Goal: Task Accomplishment & Management: Complete application form

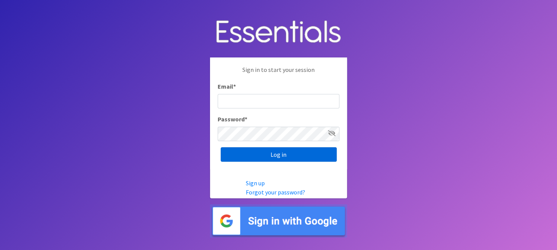
type input "[EMAIL_ADDRESS][DOMAIN_NAME]"
click at [297, 153] on input "Log in" at bounding box center [279, 154] width 116 height 14
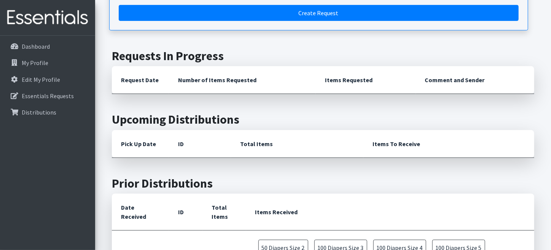
scroll to position [76, 0]
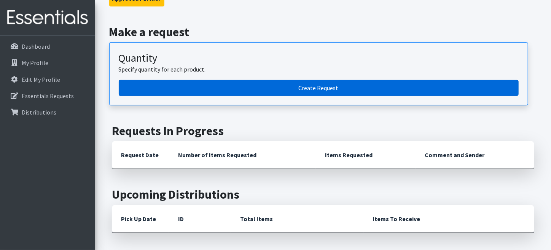
click at [323, 87] on link "Create Request" at bounding box center [319, 88] width 400 height 16
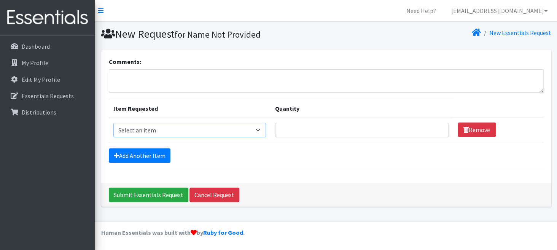
click at [261, 128] on select "Select an item Adult XXX Large Adult Large Adult XX Large Adult Medium Adult Sm…" at bounding box center [189, 130] width 153 height 14
select select "426"
click at [113, 123] on select "Select an item Adult XXX Large Adult Large Adult XX Large Adult Medium Adult Sm…" at bounding box center [189, 130] width 153 height 14
click at [436, 127] on input "1" at bounding box center [362, 130] width 174 height 14
type input "2"
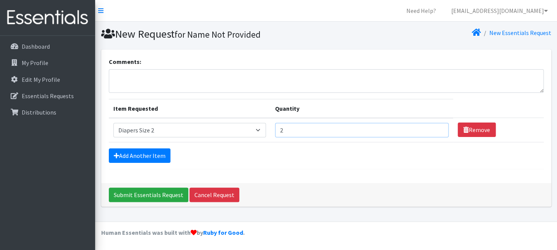
click at [434, 126] on input "2" at bounding box center [362, 130] width 174 height 14
click at [156, 152] on link "Add Another Item" at bounding box center [140, 155] width 62 height 14
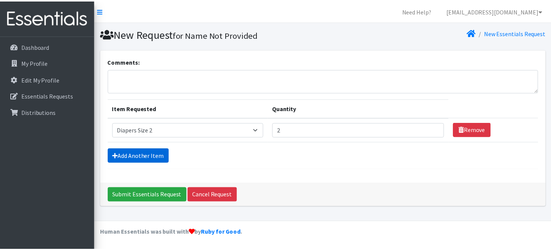
scroll to position [13, 0]
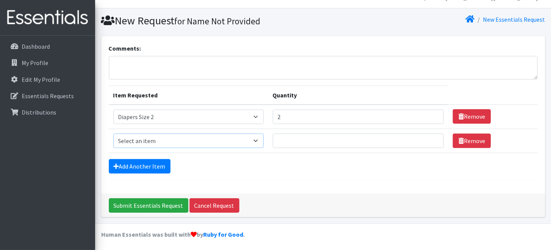
click at [257, 138] on select "Select an item Adult XXX Large Adult Large Adult XX Large Adult Medium Adult Sm…" at bounding box center [188, 140] width 150 height 14
select select "428"
click at [113, 133] on select "Select an item Adult XXX Large Adult Large Adult XX Large Adult Medium Adult Sm…" at bounding box center [188, 140] width 150 height 14
click at [432, 137] on input "1" at bounding box center [358, 140] width 171 height 14
click at [432, 137] on input "2" at bounding box center [358, 140] width 171 height 14
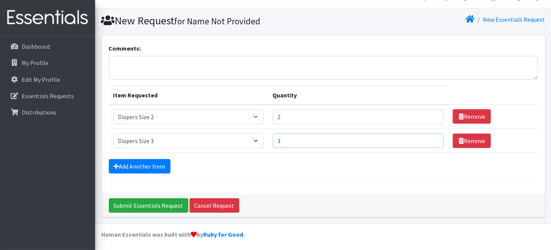
click at [432, 137] on input "3" at bounding box center [358, 140] width 171 height 14
click at [432, 137] on input "4" at bounding box center [358, 140] width 171 height 14
click at [432, 137] on input "5" at bounding box center [358, 140] width 171 height 14
click at [432, 137] on input "6" at bounding box center [358, 140] width 171 height 14
click at [432, 137] on input "7" at bounding box center [358, 140] width 171 height 14
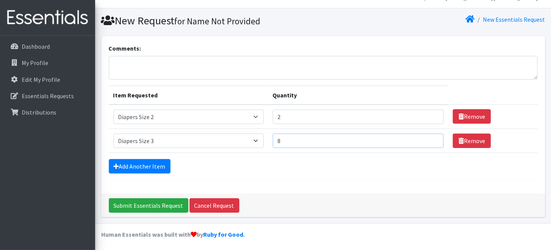
click at [432, 137] on input "8" at bounding box center [358, 140] width 171 height 14
click at [432, 137] on input "9" at bounding box center [358, 140] width 171 height 14
click at [432, 137] on input "10" at bounding box center [358, 140] width 171 height 14
click at [432, 137] on input "11" at bounding box center [358, 140] width 171 height 14
type input "12"
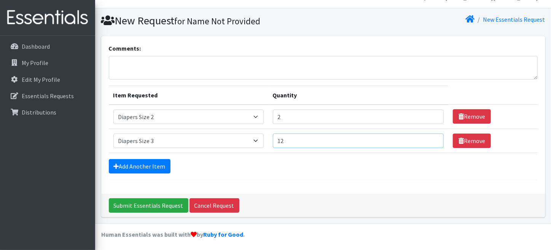
click at [432, 137] on input "12" at bounding box center [358, 140] width 171 height 14
click at [146, 163] on link "Add Another Item" at bounding box center [140, 166] width 62 height 14
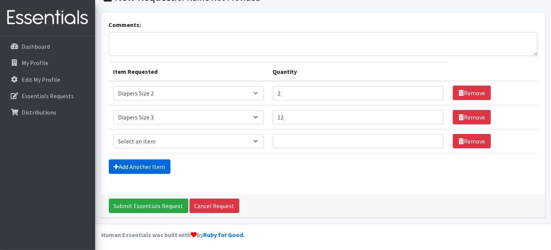
scroll to position [38, 0]
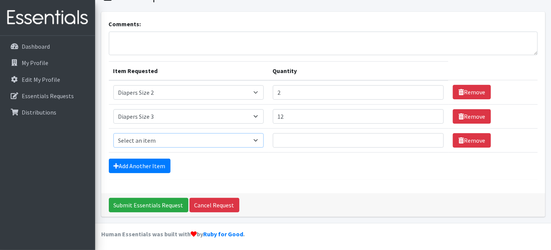
click at [259, 137] on select "Select an item Adult XXX Large Adult Large Adult XX Large Adult Medium Adult Sm…" at bounding box center [188, 140] width 150 height 14
select select "414"
click at [113, 133] on select "Select an item Adult XXX Large Adult Large Adult XX Large Adult Medium Adult Sm…" at bounding box center [188, 140] width 150 height 14
click at [431, 138] on input "1" at bounding box center [358, 140] width 171 height 14
click at [431, 138] on input "2" at bounding box center [358, 140] width 171 height 14
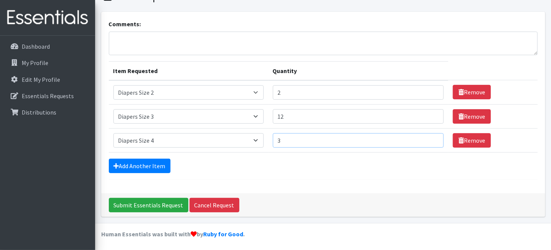
click at [431, 138] on input "3" at bounding box center [358, 140] width 171 height 14
type input "4"
click at [431, 138] on input "4" at bounding box center [358, 140] width 171 height 14
click at [151, 159] on link "Add Another Item" at bounding box center [140, 166] width 62 height 14
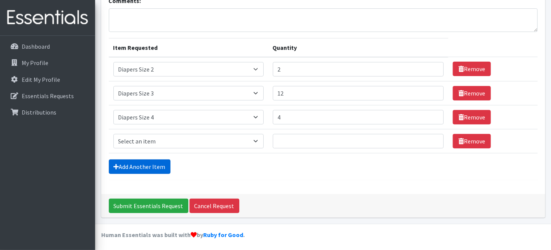
scroll to position [61, 0]
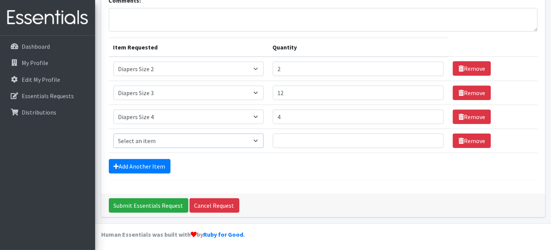
click at [256, 140] on select "Select an item Adult XXX Large Adult Large Adult XX Large Adult Medium Adult Sm…" at bounding box center [188, 140] width 150 height 14
select select "415"
click at [113, 133] on select "Select an item Adult XXX Large Adult Large Adult XX Large Adult Medium Adult Sm…" at bounding box center [188, 140] width 150 height 14
click at [431, 137] on input "1" at bounding box center [358, 140] width 171 height 14
click at [431, 137] on input "2" at bounding box center [358, 140] width 171 height 14
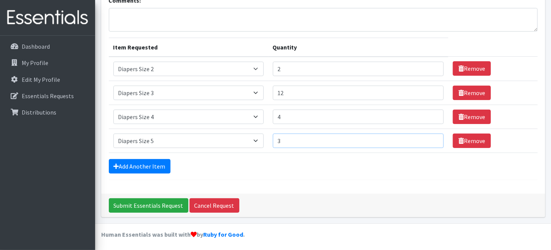
click at [431, 137] on input "3" at bounding box center [358, 140] width 171 height 14
click at [431, 137] on input "4" at bounding box center [358, 140] width 171 height 14
click at [431, 137] on input "5" at bounding box center [358, 140] width 171 height 14
click at [431, 137] on input "6" at bounding box center [358, 140] width 171 height 14
click at [431, 137] on input "7" at bounding box center [358, 140] width 171 height 14
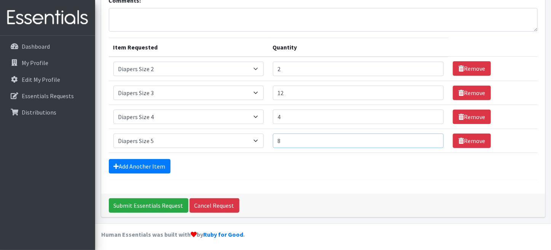
type input "8"
click at [431, 137] on input "8" at bounding box center [358, 140] width 171 height 14
click at [115, 163] on icon at bounding box center [116, 166] width 5 height 6
click at [116, 163] on icon at bounding box center [116, 166] width 5 height 6
click at [116, 160] on link "Add Another Item" at bounding box center [140, 166] width 62 height 14
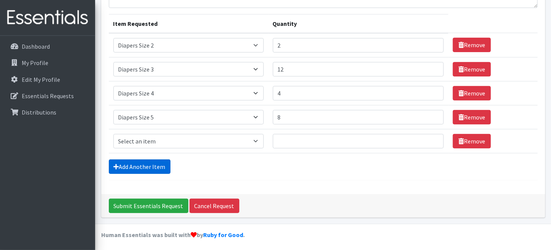
scroll to position [85, 0]
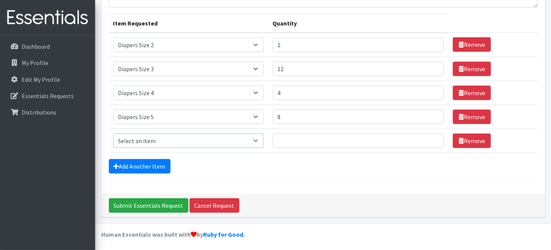
click at [257, 138] on select "Select an item Adult XXX Large Adult Large Adult XX Large Adult Medium Adult Sm…" at bounding box center [188, 140] width 150 height 14
select select "417"
click at [113, 133] on select "Select an item Adult XXX Large Adult Large Adult XX Large Adult Medium Adult Sm…" at bounding box center [188, 140] width 150 height 14
click at [429, 135] on input "Quantity" at bounding box center [358, 140] width 171 height 14
click at [429, 135] on input "1" at bounding box center [358, 140] width 171 height 14
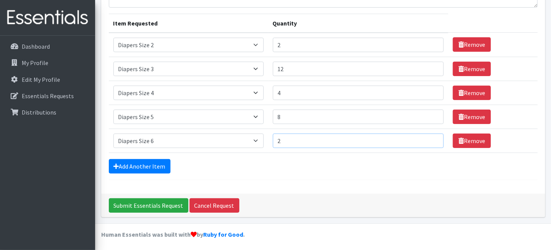
type input "2"
click at [429, 135] on input "2" at bounding box center [358, 140] width 171 height 14
click at [158, 161] on link "Add Another Item" at bounding box center [140, 166] width 62 height 14
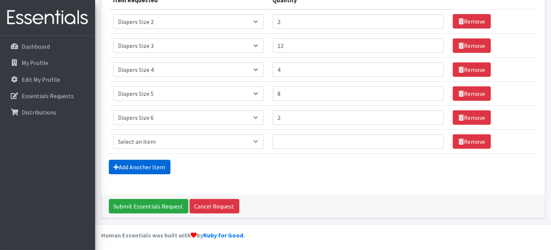
scroll to position [109, 0]
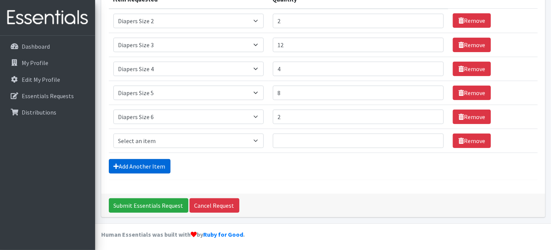
click at [115, 161] on link "Add Another Item" at bounding box center [140, 166] width 62 height 14
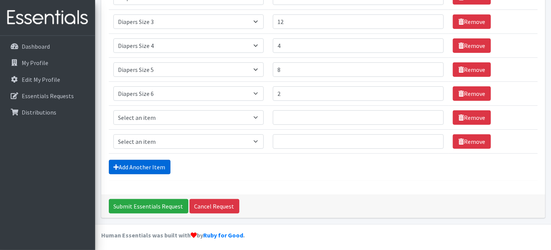
scroll to position [133, 0]
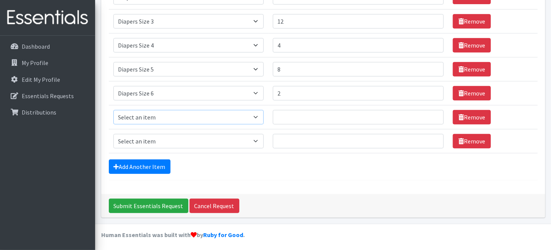
click at [256, 113] on select "Select an item Adult XXX Large Adult Large Adult XX Large Adult Medium Adult Sm…" at bounding box center [188, 117] width 150 height 14
select select "4739"
click at [113, 110] on select "Select an item Adult XXX Large Adult Large Adult XX Large Adult Medium Adult Sm…" at bounding box center [188, 117] width 150 height 14
click at [431, 113] on input "1" at bounding box center [358, 117] width 171 height 14
click at [431, 112] on input "2" at bounding box center [358, 117] width 171 height 14
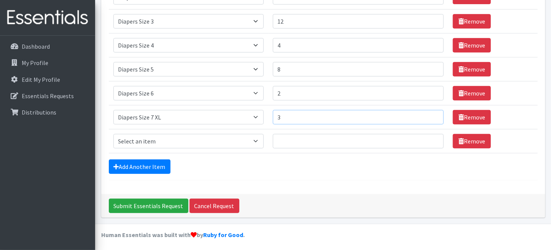
click at [431, 112] on input "3" at bounding box center [358, 117] width 171 height 14
type input "4"
click at [431, 112] on input "4" at bounding box center [358, 117] width 171 height 14
click at [430, 89] on input "3" at bounding box center [358, 93] width 171 height 14
type input "4"
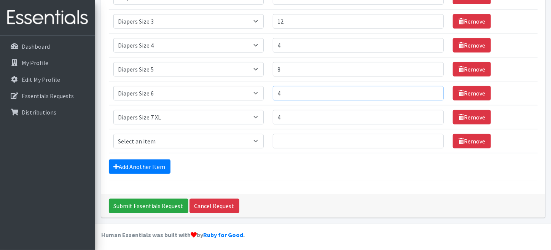
click at [430, 89] on input "4" at bounding box center [358, 93] width 171 height 14
click at [115, 164] on icon at bounding box center [116, 167] width 5 height 6
click at [257, 138] on select "Select an item Adult XXX Large Adult Large Adult XX Large Adult Medium Adult Sm…" at bounding box center [188, 141] width 150 height 14
select select "4828"
click at [113, 134] on select "Select an item Adult XXX Large Adult Large Adult XX Large Adult Medium Adult Sm…" at bounding box center [188, 141] width 150 height 14
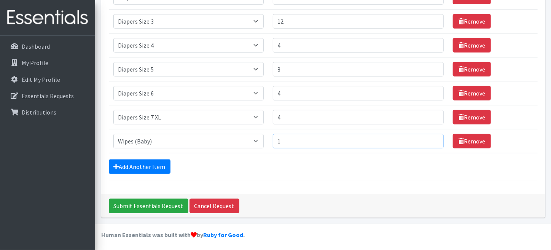
click at [431, 137] on input "1" at bounding box center [358, 141] width 171 height 14
click at [431, 137] on input "2" at bounding box center [358, 141] width 171 height 14
click at [431, 137] on input "3" at bounding box center [358, 141] width 171 height 14
click at [431, 137] on input "4" at bounding box center [358, 141] width 171 height 14
click at [431, 137] on input "5" at bounding box center [358, 141] width 171 height 14
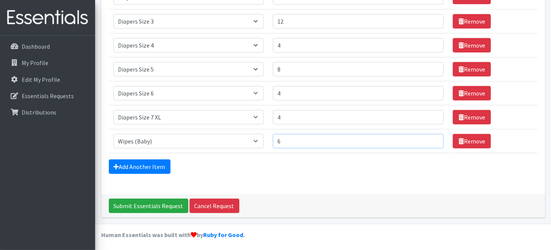
click at [431, 137] on input "6" at bounding box center [358, 141] width 171 height 14
click at [431, 137] on input "7" at bounding box center [358, 141] width 171 height 14
click at [431, 137] on input "8" at bounding box center [358, 141] width 171 height 14
click at [431, 137] on input "9" at bounding box center [358, 141] width 171 height 14
click at [431, 137] on input "10" at bounding box center [358, 141] width 171 height 14
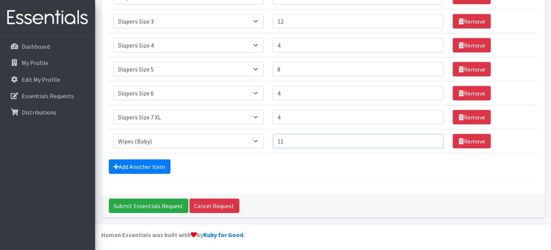
click at [431, 137] on input "11" at bounding box center [358, 141] width 171 height 14
click at [431, 137] on input "12" at bounding box center [358, 141] width 171 height 14
click at [431, 137] on input "13" at bounding box center [358, 141] width 171 height 14
click at [431, 137] on input "14" at bounding box center [358, 141] width 171 height 14
click at [431, 137] on input "15" at bounding box center [358, 141] width 171 height 14
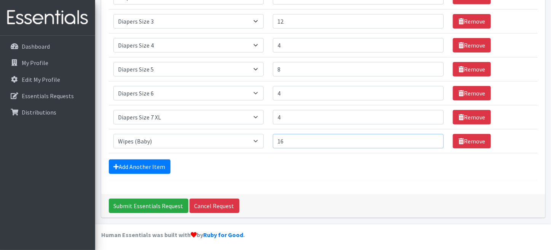
click at [431, 137] on input "16" at bounding box center [358, 141] width 171 height 14
type input "17"
click at [431, 137] on input "17" at bounding box center [358, 141] width 171 height 14
click at [158, 201] on input "Submit Essentials Request" at bounding box center [148, 206] width 79 height 14
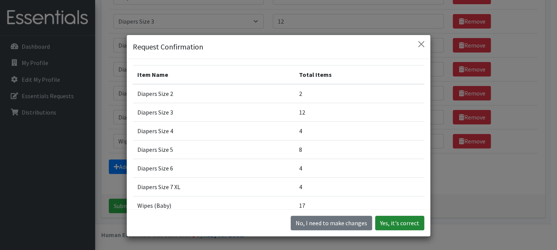
click at [392, 222] on button "Yes, it's correct" at bounding box center [399, 223] width 49 height 14
